Goal: Task Accomplishment & Management: Manage account settings

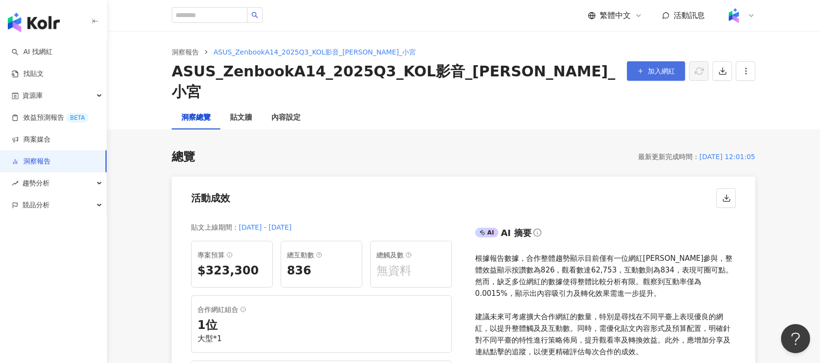
click at [661, 71] on span "加入網紅" at bounding box center [661, 71] width 27 height 8
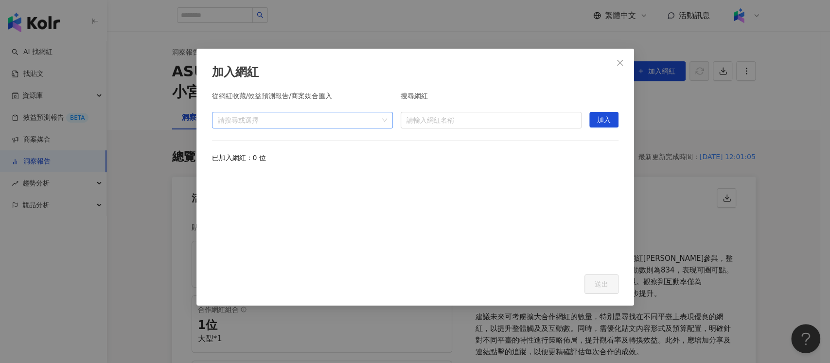
click at [368, 122] on div at bounding box center [297, 119] width 167 height 7
click at [474, 123] on input "search" at bounding box center [490, 120] width 169 height 16
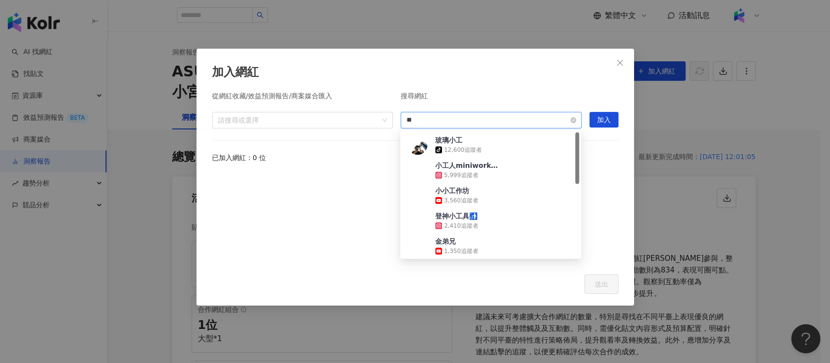
type input "**"
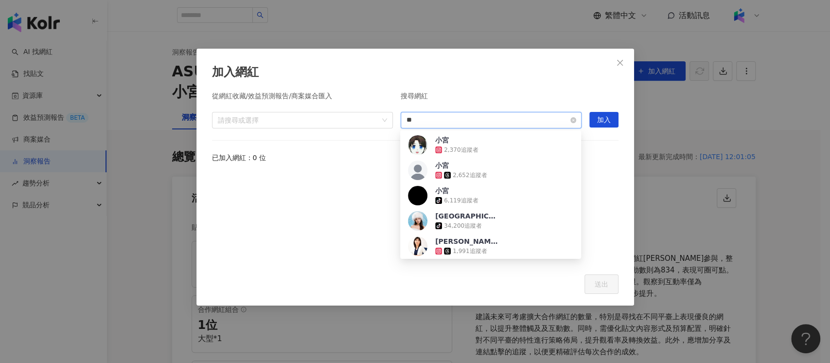
click at [410, 120] on input "**" at bounding box center [490, 120] width 169 height 16
click at [330, 126] on div "請搜尋或選擇" at bounding box center [302, 120] width 181 height 17
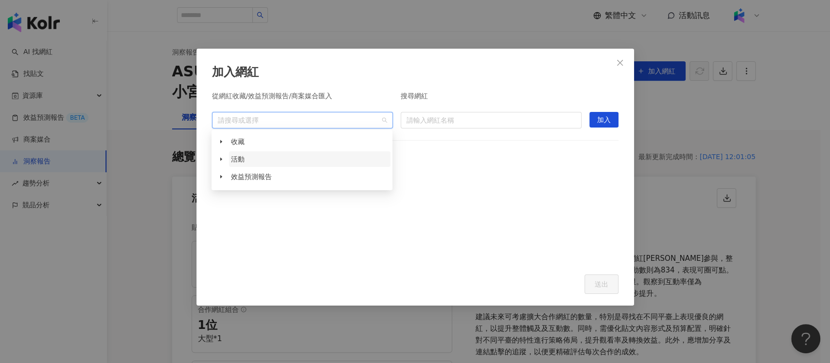
click at [304, 156] on span "活動" at bounding box center [309, 159] width 161 height 16
click at [267, 125] on div "請搜尋或選擇" at bounding box center [302, 120] width 181 height 17
click at [273, 119] on div at bounding box center [297, 119] width 167 height 7
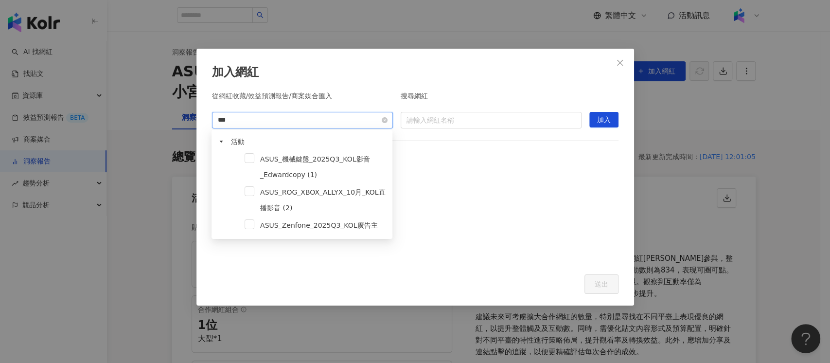
type input "****"
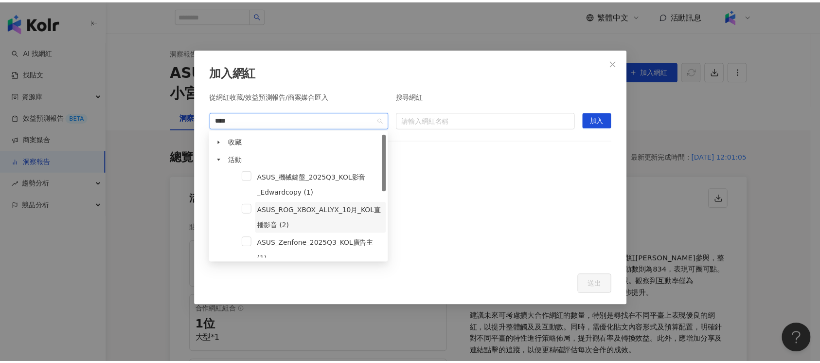
scroll to position [65, 0]
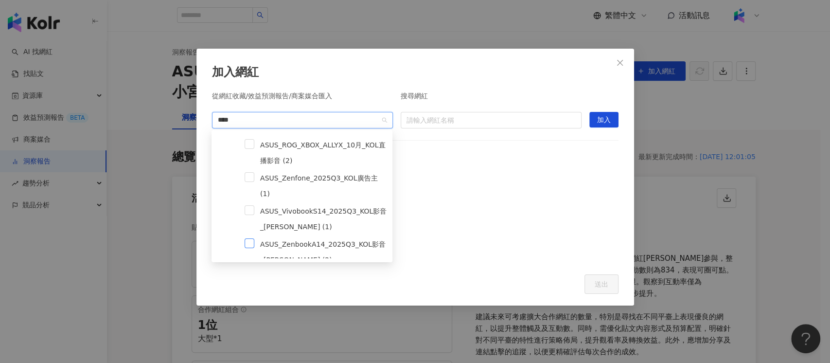
click at [252, 238] on span at bounding box center [250, 243] width 10 height 10
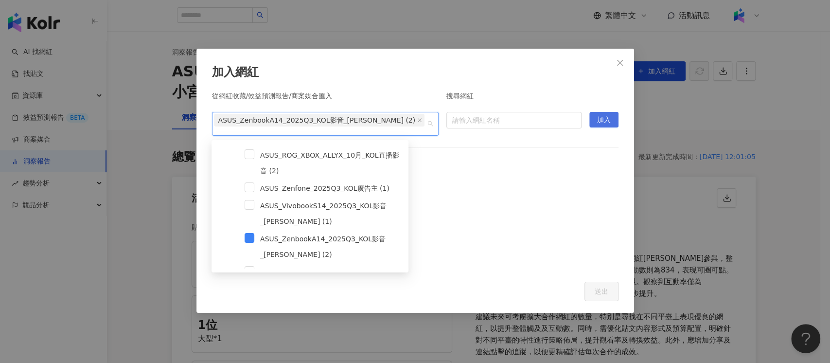
click at [600, 123] on span "加入" at bounding box center [604, 120] width 14 height 16
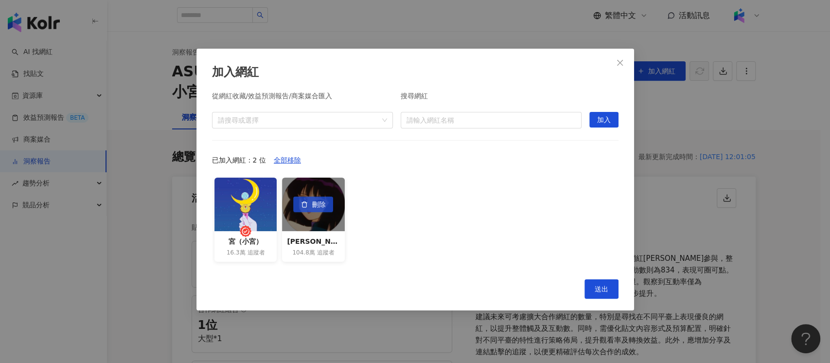
click at [326, 206] on button "刪除" at bounding box center [313, 204] width 40 height 16
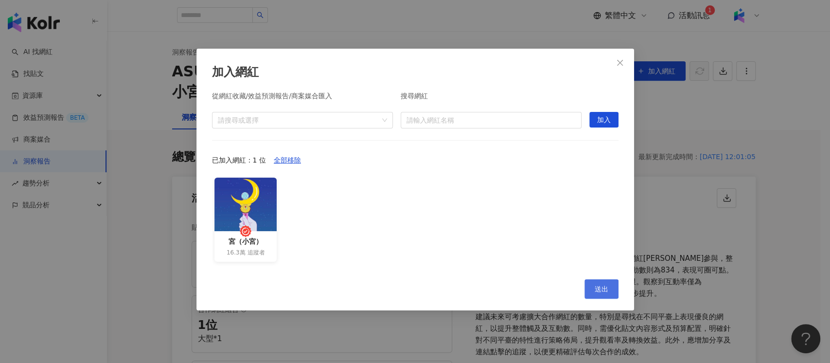
click at [604, 289] on span "送出" at bounding box center [602, 289] width 14 height 8
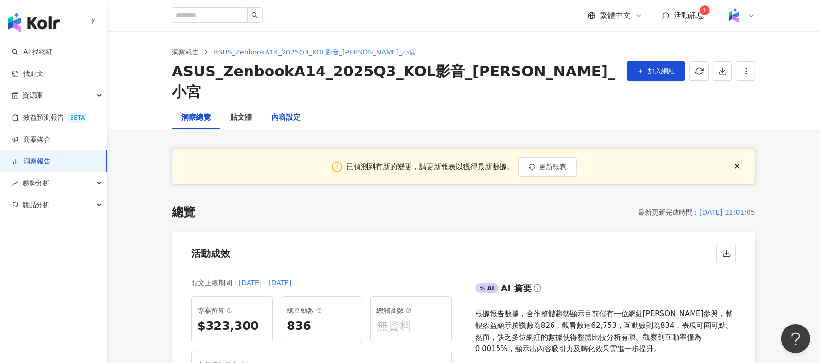
click at [290, 112] on div "內容設定" at bounding box center [285, 118] width 29 height 12
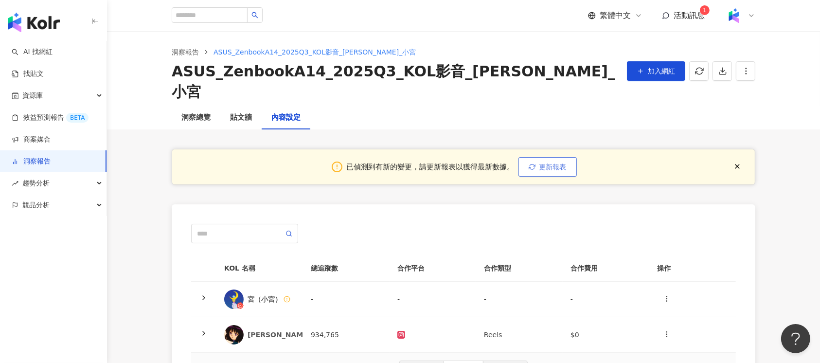
click at [553, 163] on span "更新報表" at bounding box center [552, 167] width 27 height 8
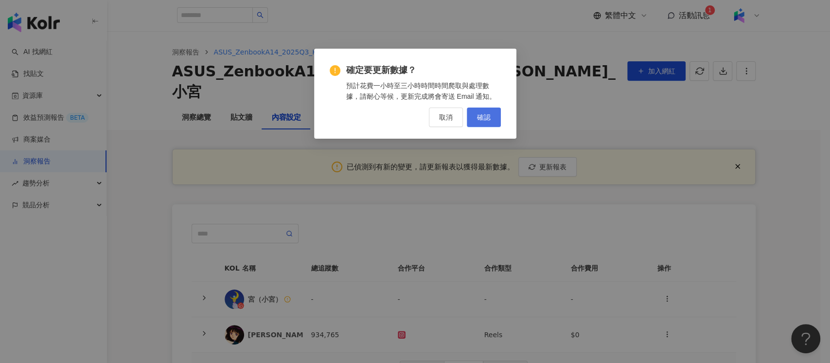
click at [475, 122] on button "確認" at bounding box center [484, 116] width 34 height 19
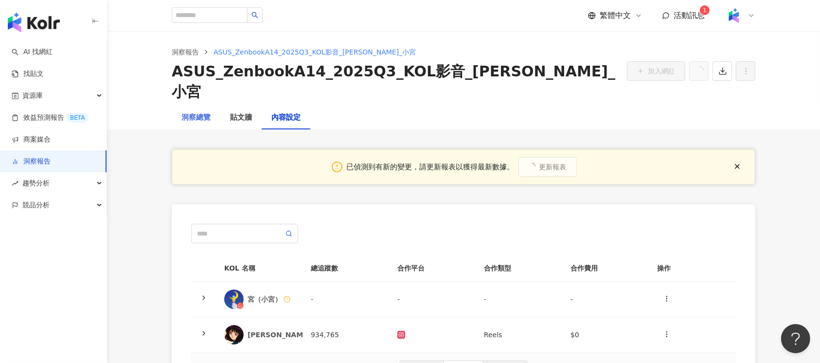
click at [216, 106] on div "洞察總覽" at bounding box center [196, 117] width 49 height 23
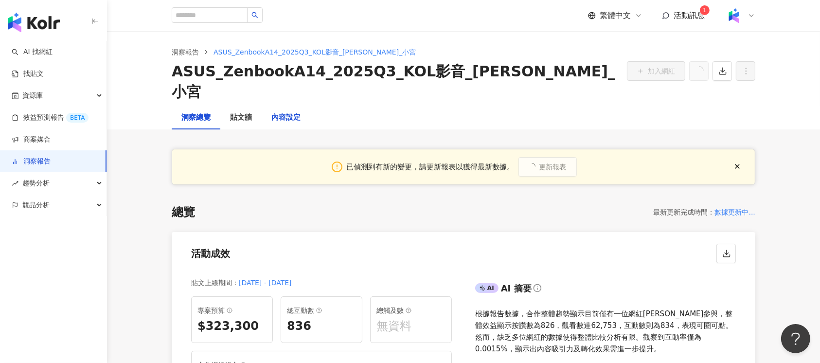
click at [282, 112] on div "內容設定" at bounding box center [285, 118] width 29 height 12
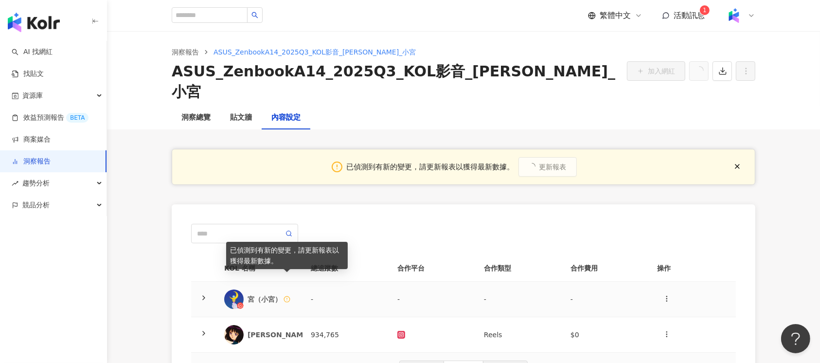
click at [287, 296] on icon at bounding box center [286, 299] width 7 height 7
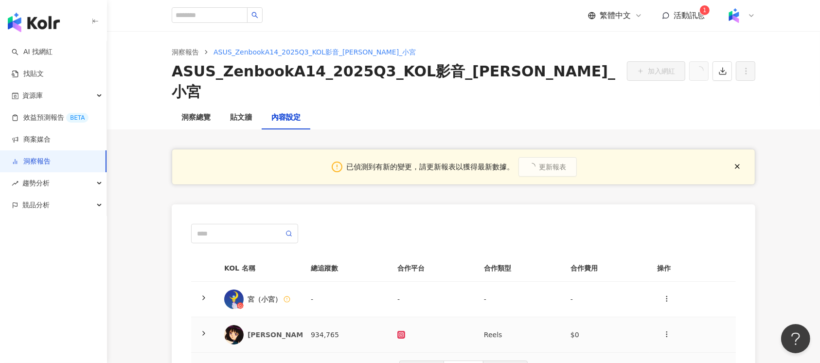
click at [272, 325] on div "Nina" at bounding box center [259, 334] width 71 height 19
click at [280, 330] on div "Nina" at bounding box center [278, 335] width 63 height 10
drag, startPoint x: 288, startPoint y: 310, endPoint x: 287, endPoint y: 299, distance: 10.2
click at [288, 330] on div "Nina" at bounding box center [278, 335] width 63 height 10
click at [277, 294] on div "宮（小宮）" at bounding box center [271, 299] width 48 height 10
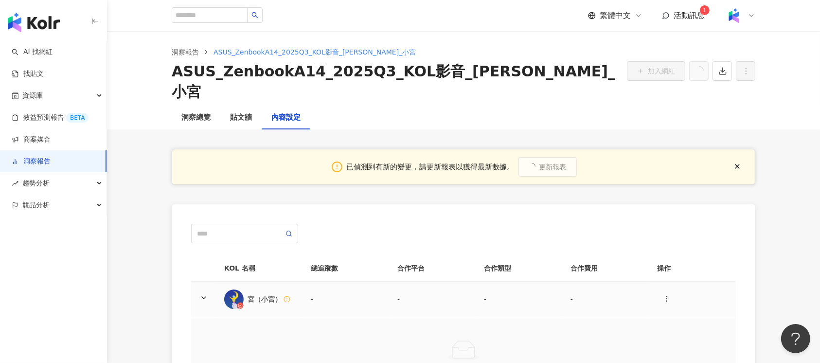
click at [277, 294] on div "宮（小宮）" at bounding box center [271, 299] width 48 height 10
click at [285, 325] on div "Nina" at bounding box center [259, 334] width 71 height 19
click at [285, 330] on div "Nina" at bounding box center [278, 335] width 63 height 10
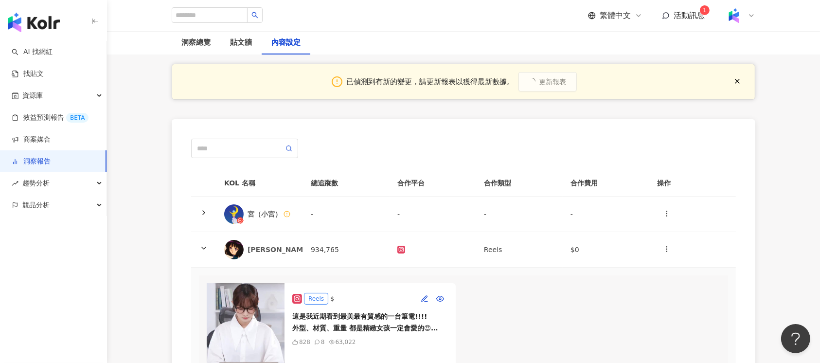
scroll to position [65, 0]
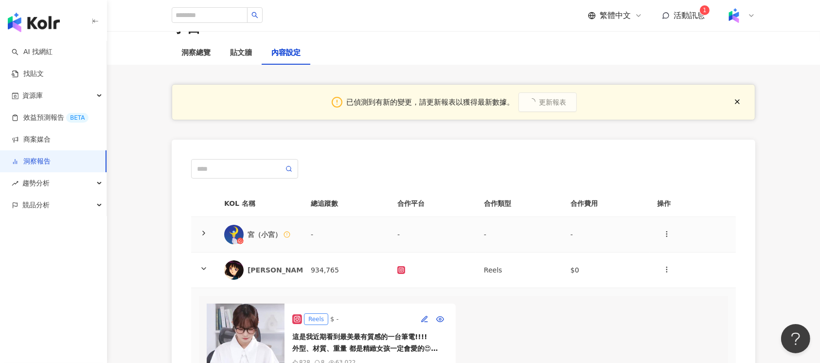
click at [424, 220] on td "-" at bounding box center [432, 234] width 87 height 35
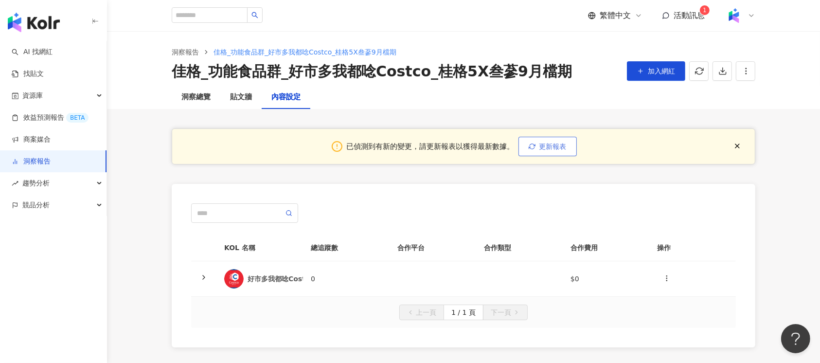
click at [556, 145] on span "更新報表" at bounding box center [552, 146] width 27 height 8
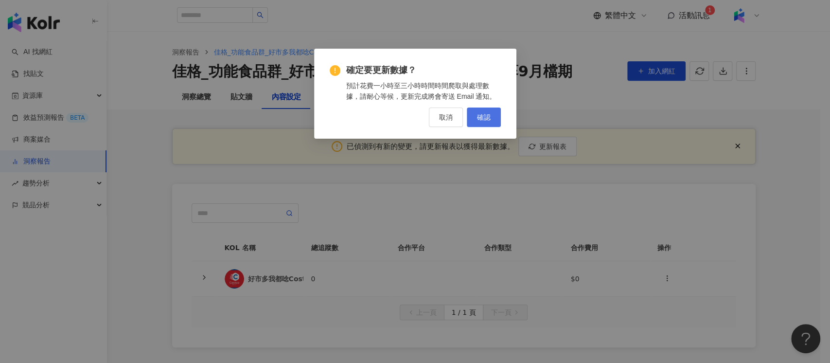
click at [487, 111] on button "確認" at bounding box center [484, 116] width 34 height 19
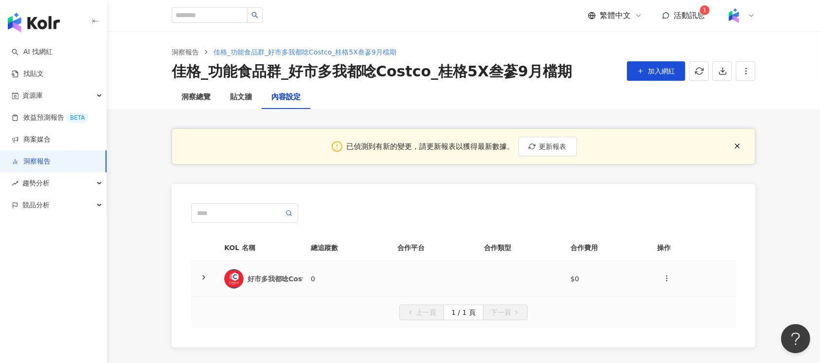
click at [432, 272] on td at bounding box center [432, 278] width 87 height 35
click at [665, 278] on icon "button" at bounding box center [667, 278] width 8 height 8
click at [689, 298] on div "新增內容" at bounding box center [684, 301] width 38 height 11
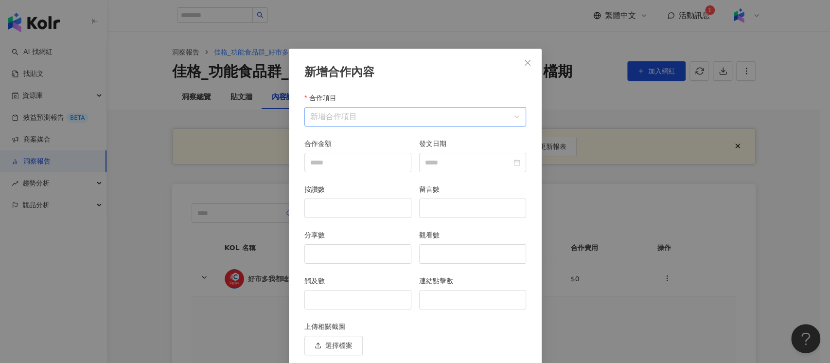
scroll to position [35, 0]
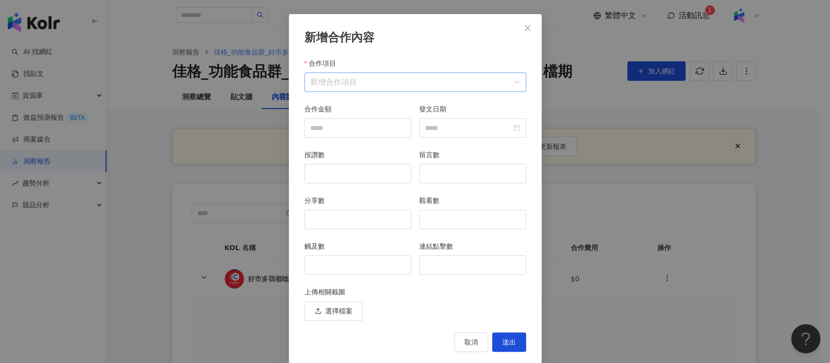
click at [456, 74] on input "合作項目" at bounding box center [415, 82] width 210 height 18
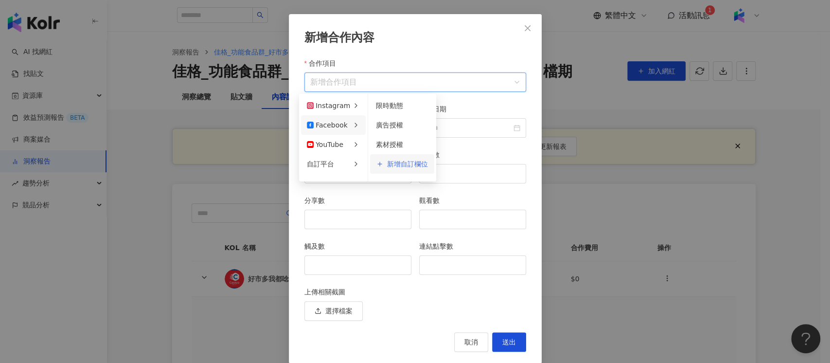
click at [390, 164] on span "新增自訂欄位" at bounding box center [407, 163] width 41 height 7
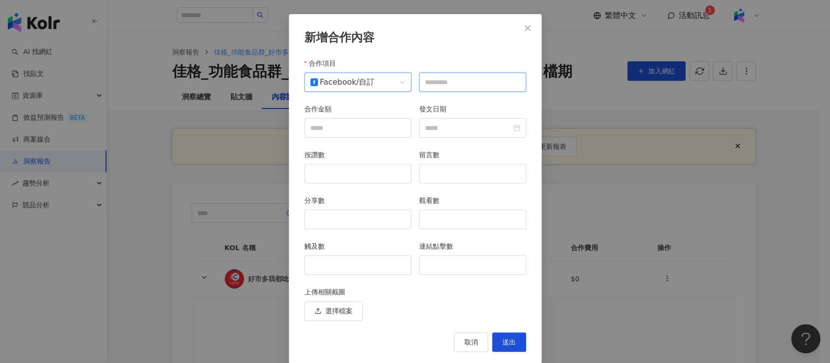
click at [468, 80] on input "text" at bounding box center [472, 81] width 107 height 19
type input "*"
type input "**"
click at [426, 129] on input "發文日期" at bounding box center [468, 128] width 87 height 11
click at [464, 123] on input "發文日期" at bounding box center [468, 128] width 87 height 11
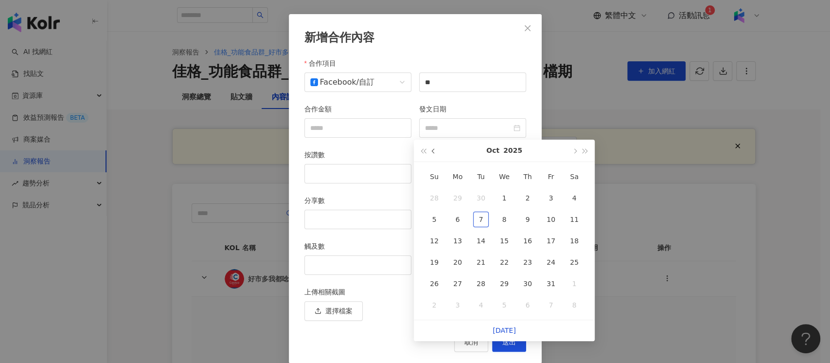
click at [435, 148] on button "button" at bounding box center [433, 151] width 11 height 22
type input "**********"
click at [482, 241] on div "16" at bounding box center [481, 241] width 16 height 16
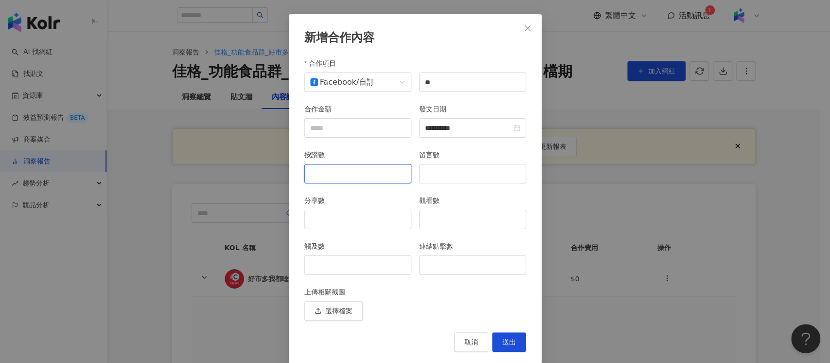
click at [355, 175] on input "按讚數" at bounding box center [358, 173] width 106 height 18
type input "****"
click at [429, 182] on input "留言數" at bounding box center [473, 173] width 106 height 18
type input "**"
click at [385, 222] on input "分享數" at bounding box center [358, 219] width 106 height 18
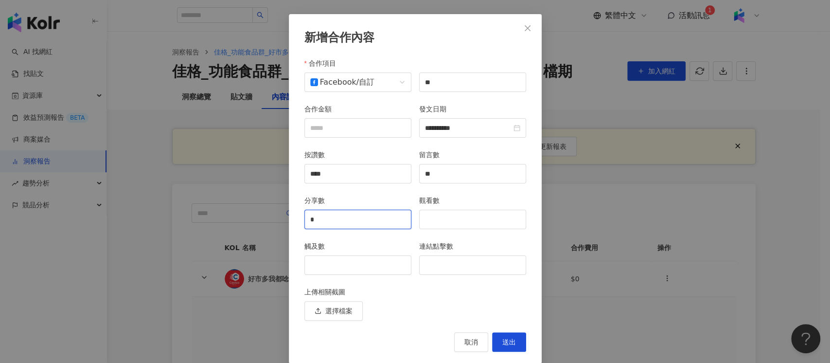
type input "*"
click at [458, 217] on input "觀看數" at bounding box center [473, 219] width 106 height 18
type input "*******"
click at [331, 256] on input "觸及數" at bounding box center [358, 265] width 106 height 18
type input "******"
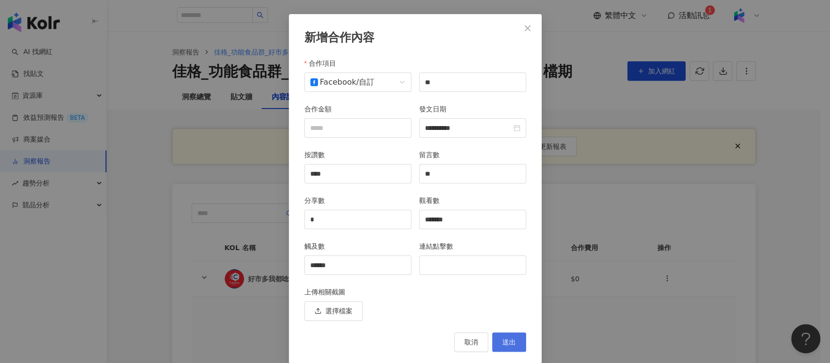
click at [508, 334] on button "送出" at bounding box center [509, 341] width 34 height 19
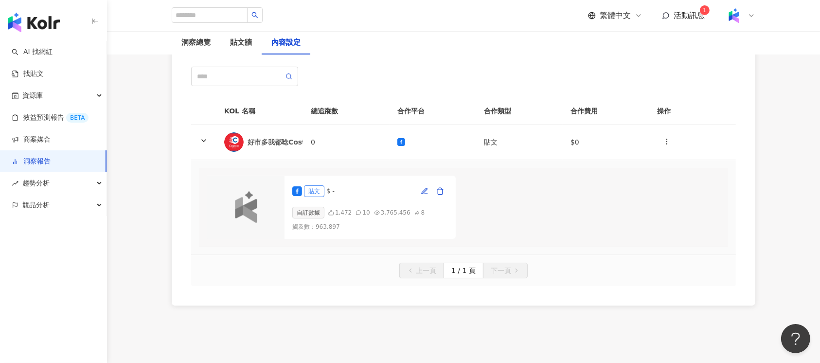
scroll to position [65, 0]
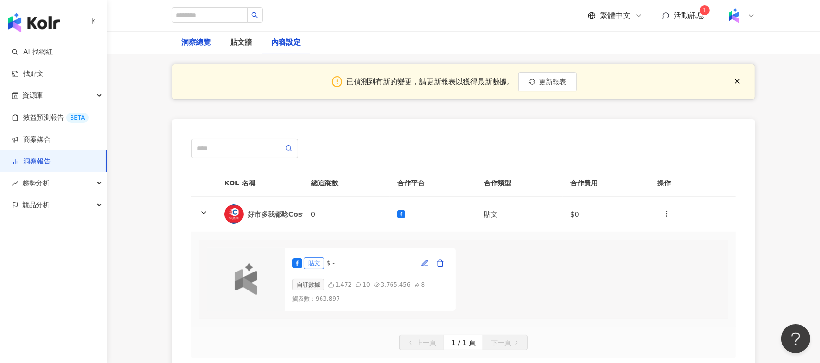
click at [200, 41] on div "洞察總覽" at bounding box center [195, 43] width 29 height 12
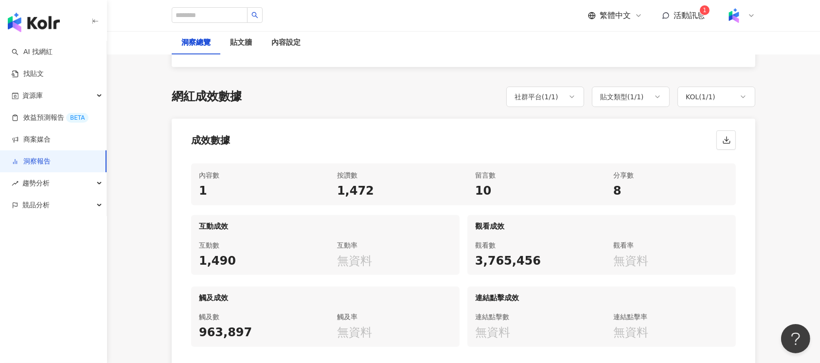
scroll to position [65, 0]
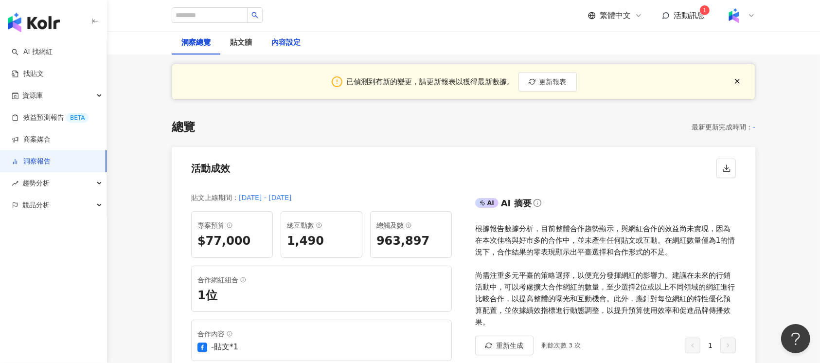
click at [293, 44] on div "內容設定" at bounding box center [285, 43] width 29 height 12
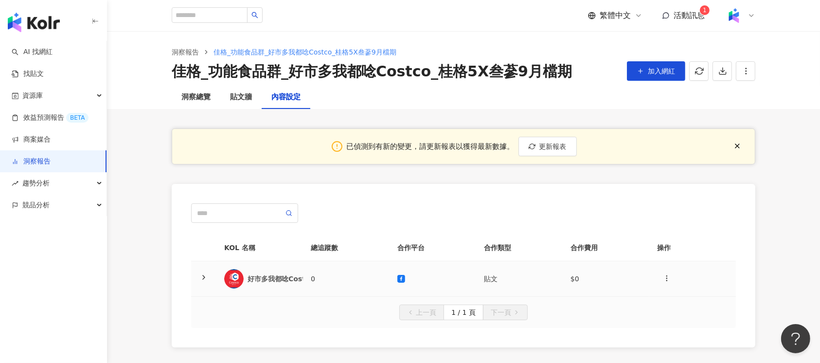
click at [371, 273] on td "0" at bounding box center [346, 278] width 87 height 35
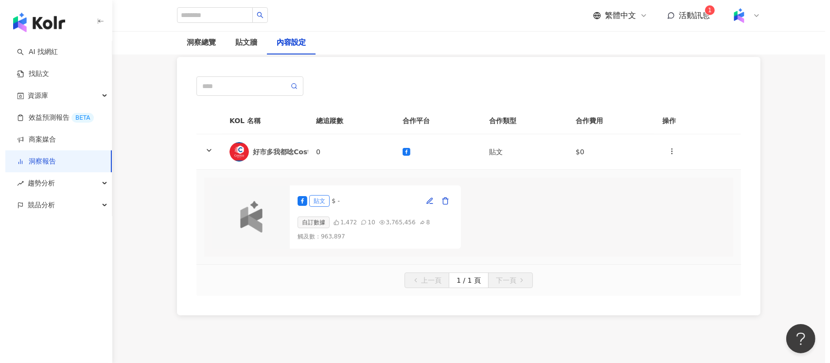
scroll to position [129, 0]
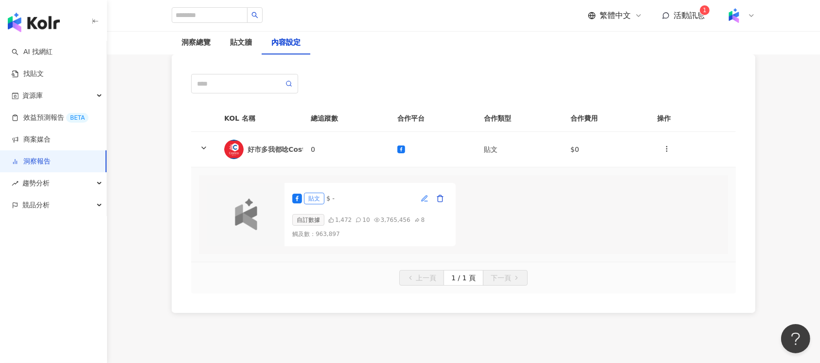
click at [425, 194] on span "button" at bounding box center [425, 198] width 8 height 8
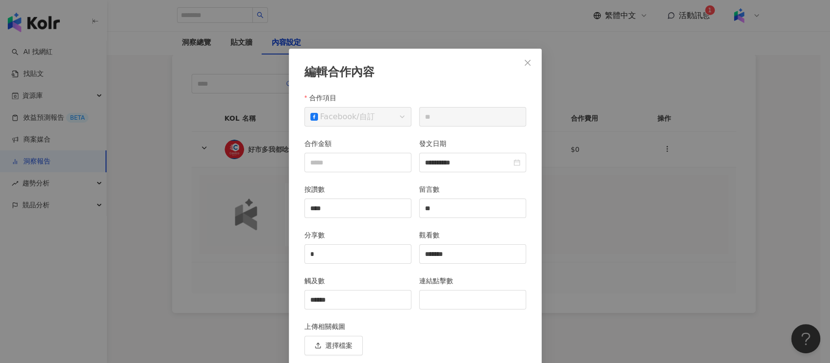
scroll to position [35, 0]
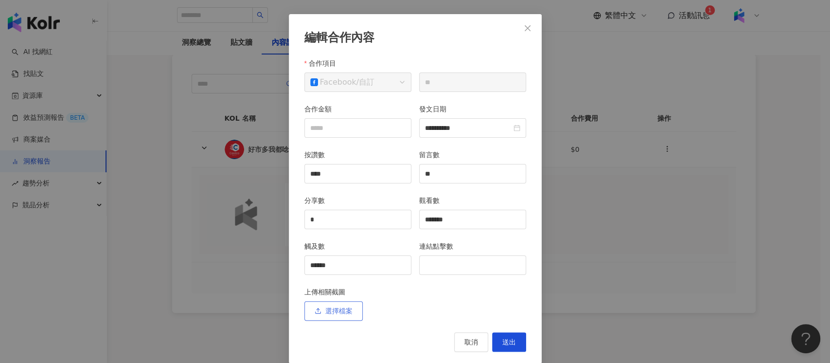
click at [338, 304] on button "選擇檔案" at bounding box center [333, 310] width 58 height 19
click at [518, 28] on span "Close" at bounding box center [527, 28] width 19 height 8
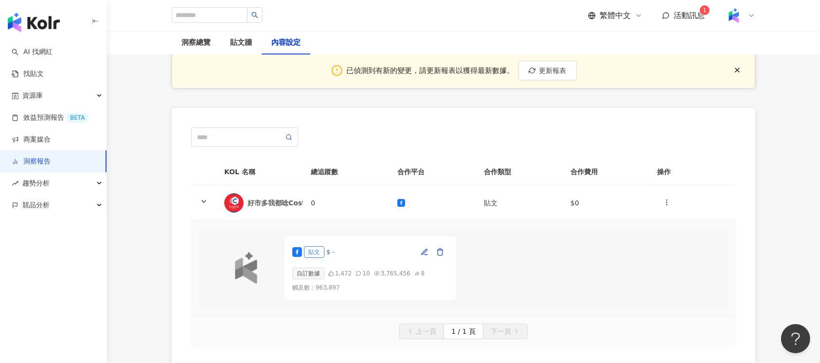
scroll to position [0, 0]
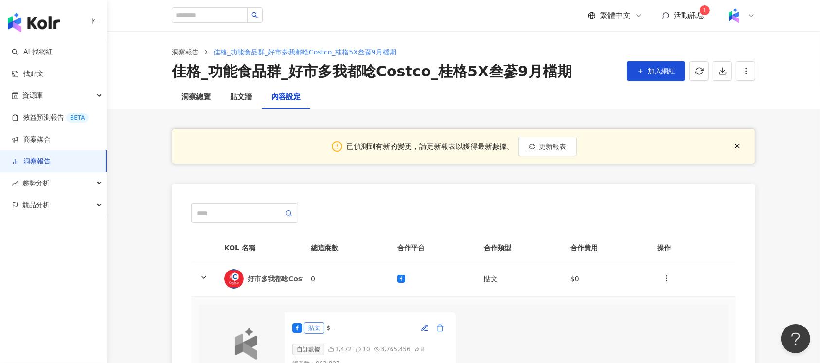
click at [437, 324] on icon "button" at bounding box center [440, 328] width 8 height 8
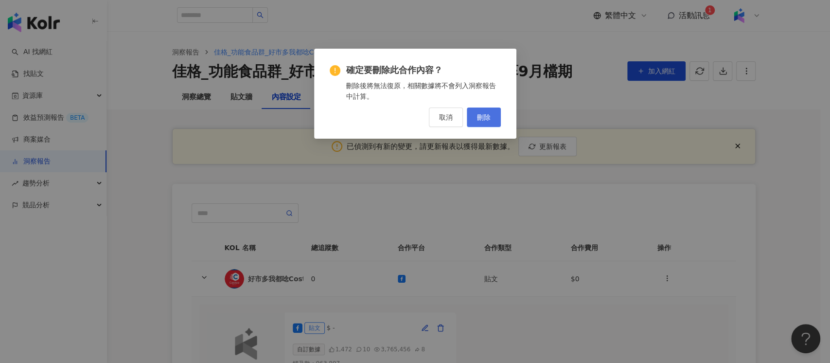
click at [487, 114] on span "刪除" at bounding box center [484, 117] width 14 height 8
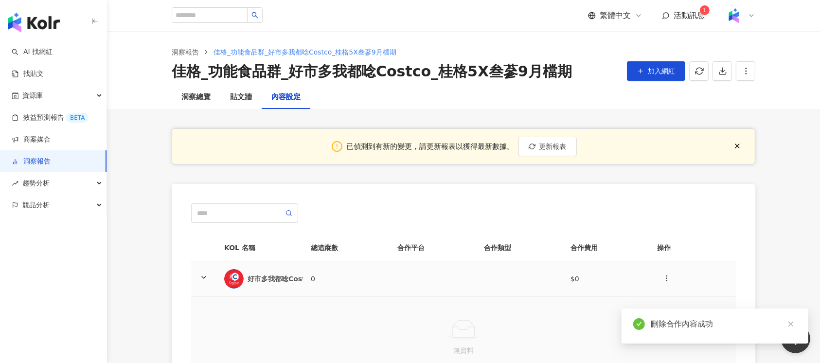
click at [439, 282] on td at bounding box center [432, 278] width 87 height 35
click at [543, 149] on span "更新報表" at bounding box center [552, 146] width 27 height 8
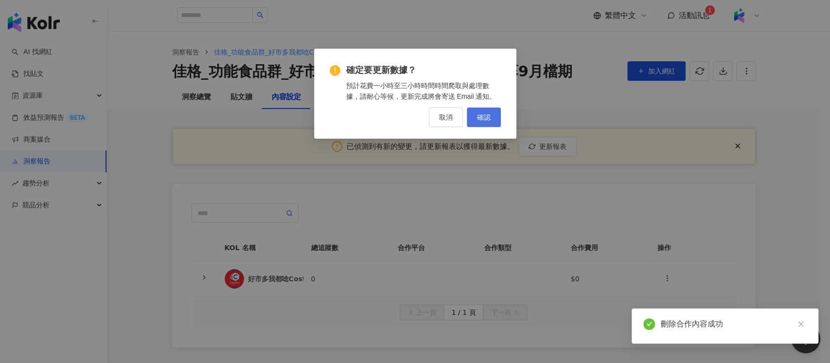
click at [488, 115] on span "確認" at bounding box center [484, 117] width 14 height 8
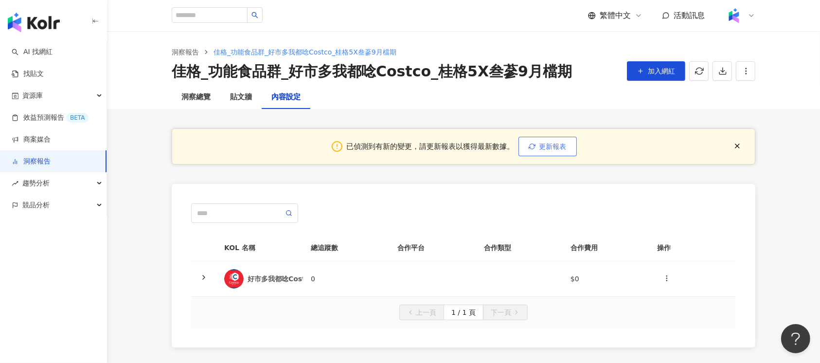
click at [559, 145] on span "更新報表" at bounding box center [552, 146] width 27 height 8
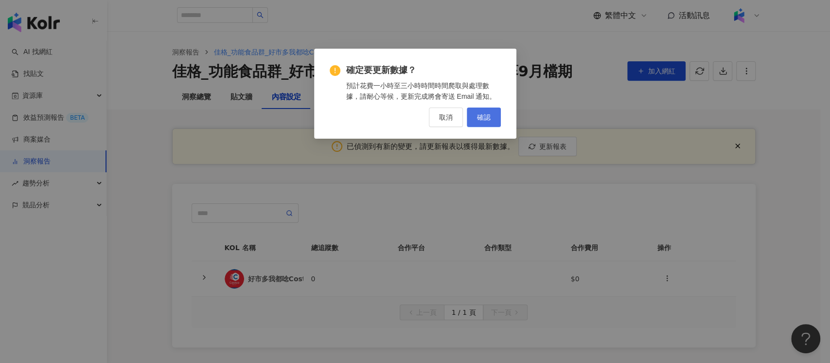
click at [485, 116] on span "確認" at bounding box center [484, 117] width 14 height 8
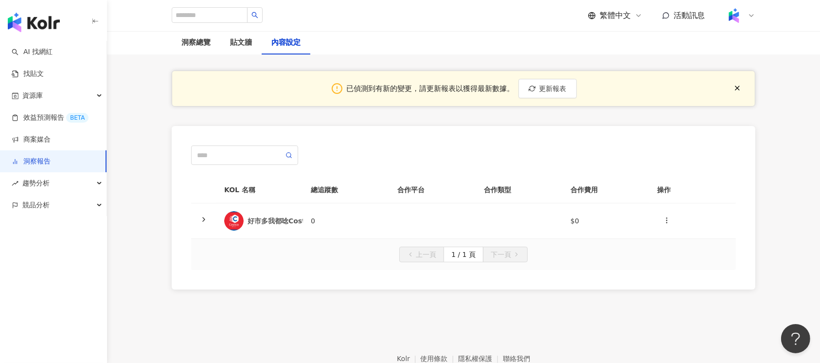
scroll to position [111, 0]
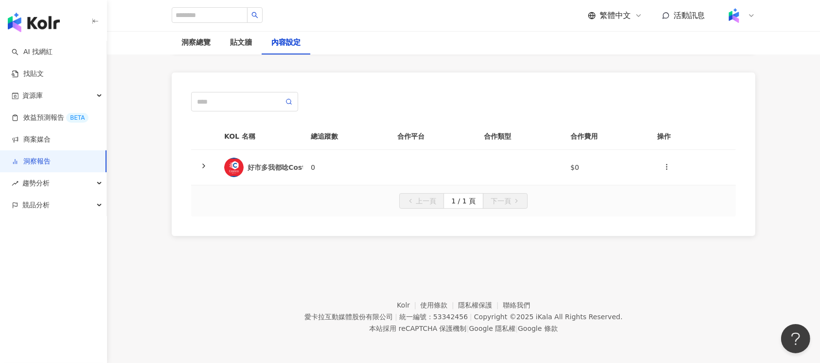
click at [510, 172] on td at bounding box center [519, 167] width 87 height 35
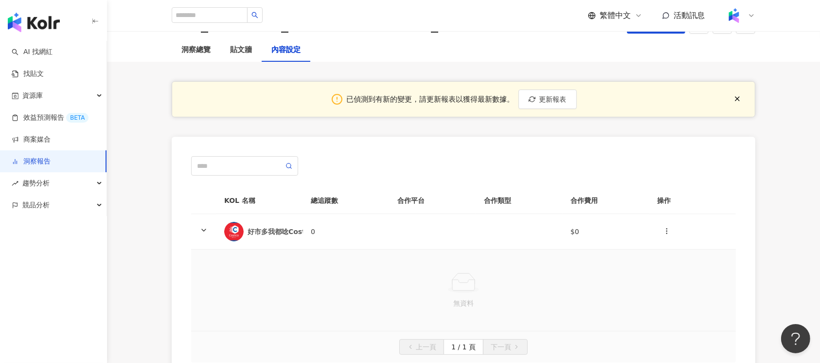
scroll to position [47, 0]
click at [543, 96] on span "更新報表" at bounding box center [552, 100] width 27 height 8
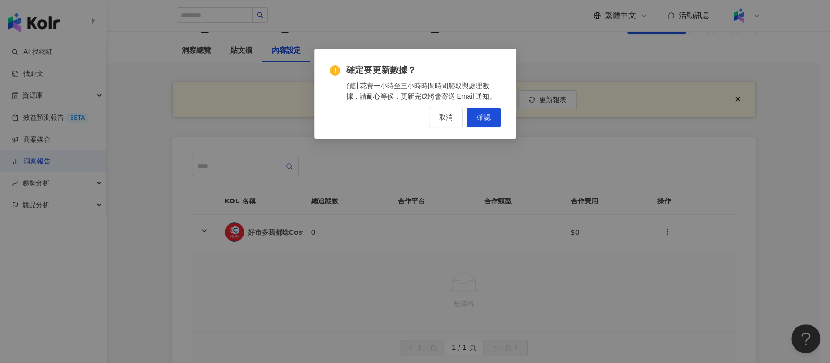
click at [500, 123] on div "確定要更新數據？ 預計花費一小時至三小時時間時間爬取與處理數據，請耐心等候，更新完成將會寄送 Email 通知。 取消 確認" at bounding box center [415, 94] width 202 height 90
click at [491, 123] on button "確認" at bounding box center [484, 116] width 34 height 19
